Goal: Navigation & Orientation: Find specific page/section

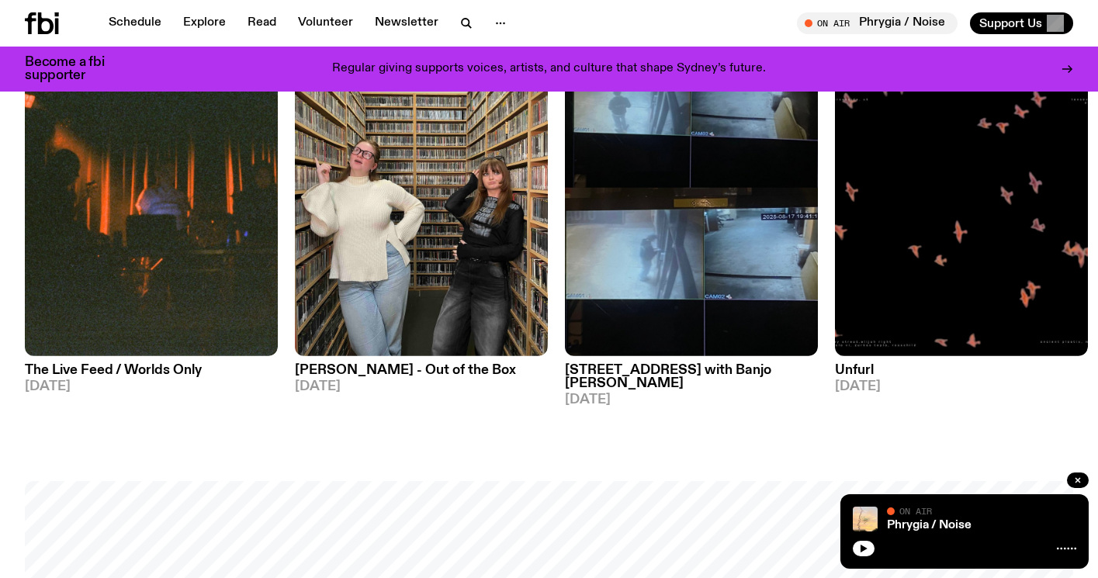
scroll to position [835, 0]
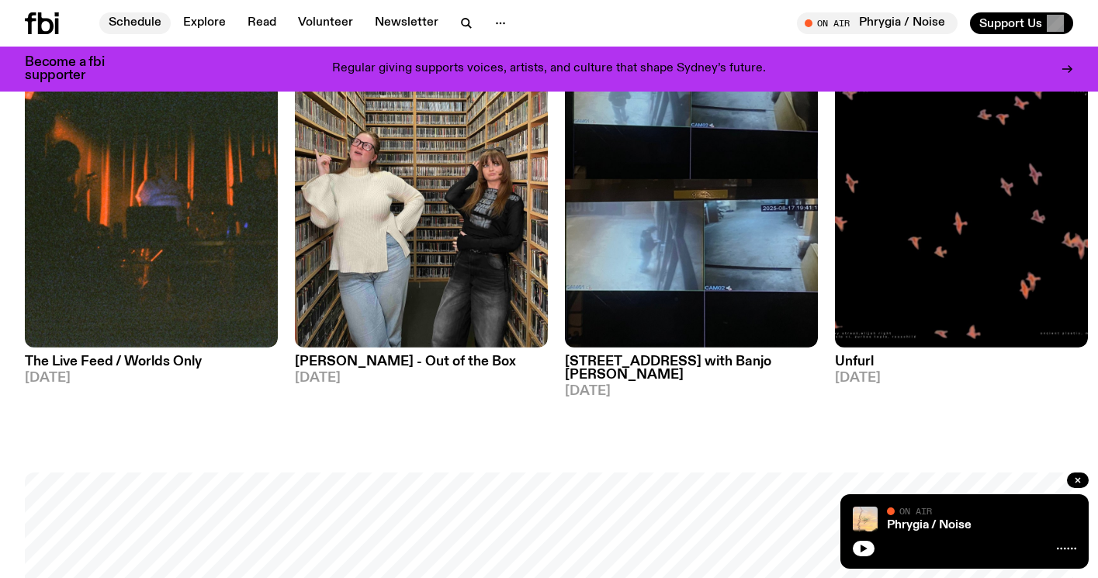
click at [154, 27] on link "Schedule" at bounding box center [134, 23] width 71 height 22
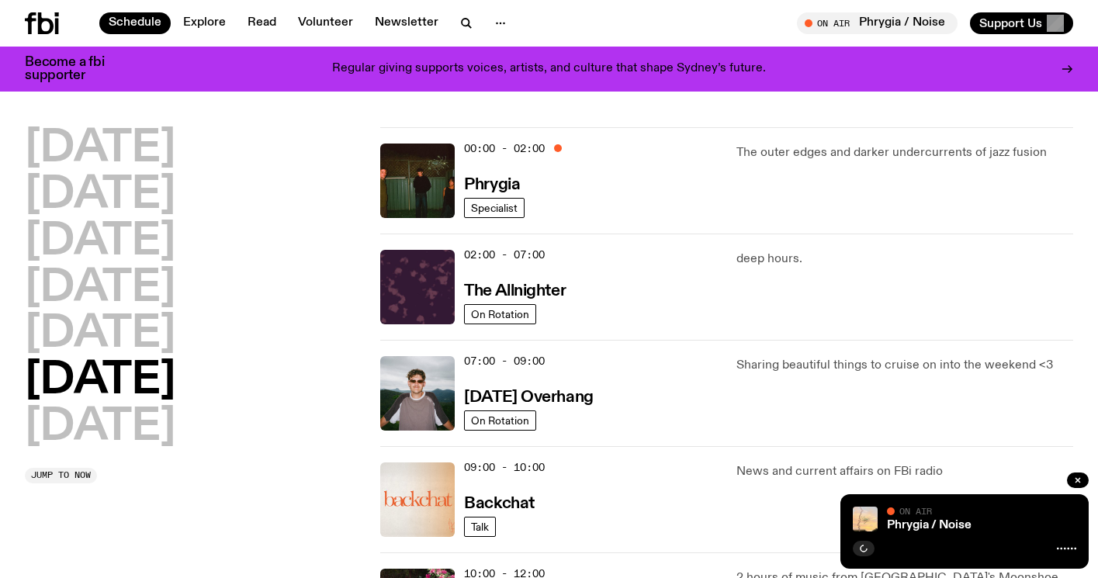
scroll to position [4, 0]
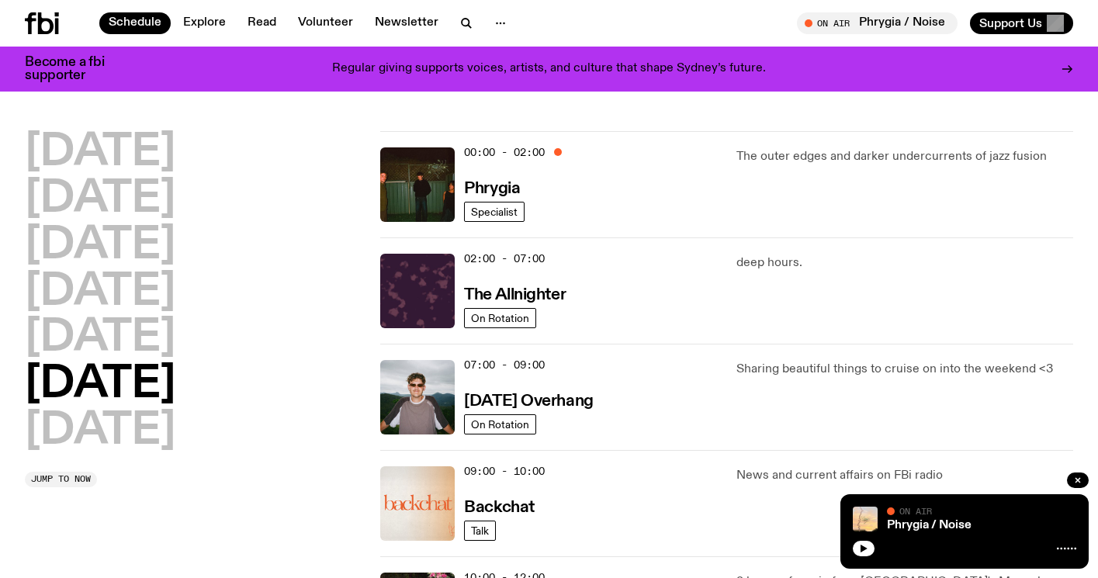
click at [721, 237] on div "00:00 - 02:00 Phrygia Specialist The outer edges and darker undercurrents of ja…" at bounding box center [726, 290] width 693 height 106
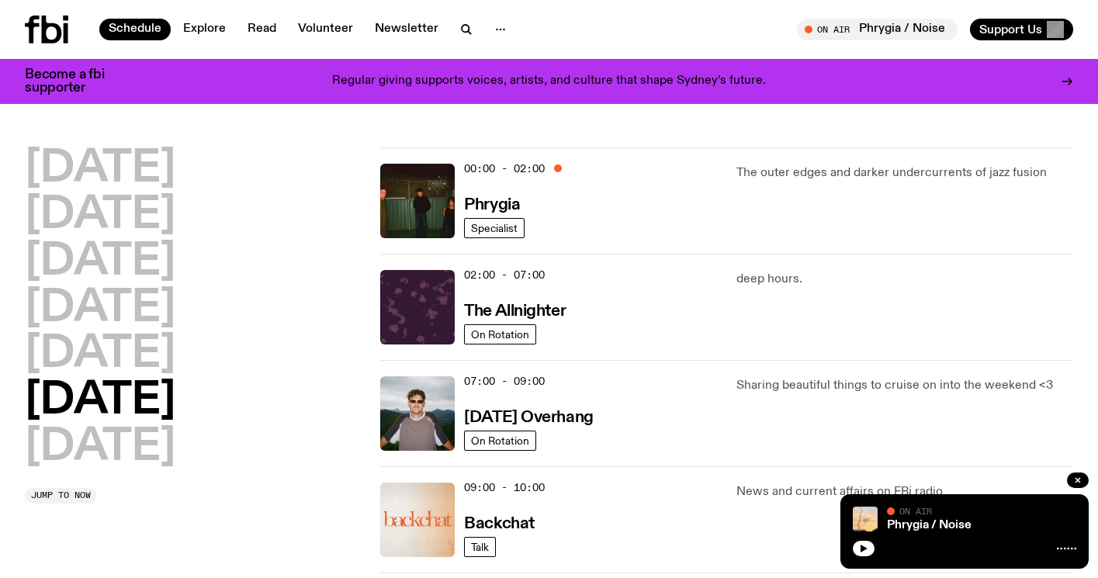
click at [705, 165] on div "00:00 - 02:00 Phrygia" at bounding box center [590, 201] width 253 height 74
click at [420, 199] on img at bounding box center [417, 201] width 74 height 74
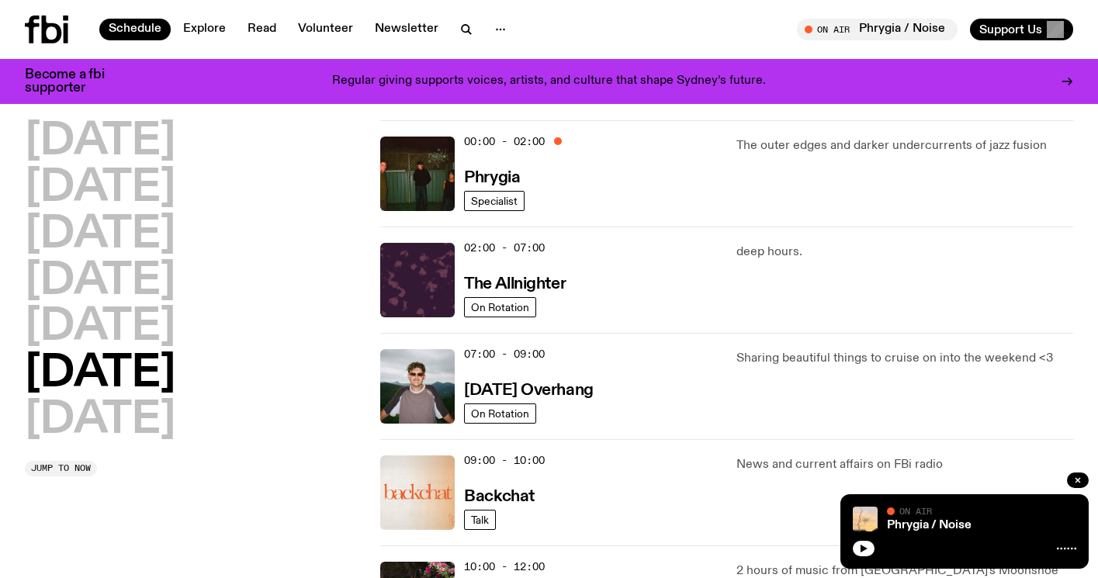
scroll to position [29, 0]
